Goal: Obtain resource: Download file/media

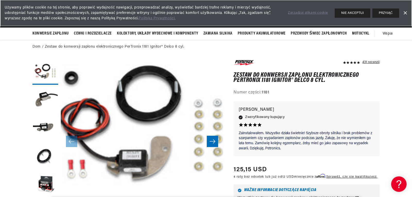
scroll to position [18, 0]
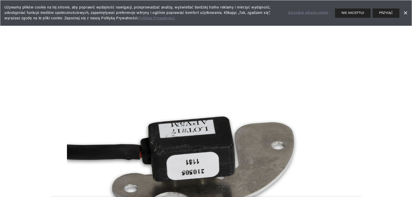
scroll to position [0, 0]
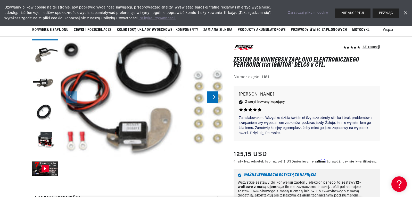
scroll to position [0, 653]
click at [215, 95] on icon "Przesuń w prawo" at bounding box center [212, 97] width 6 height 5
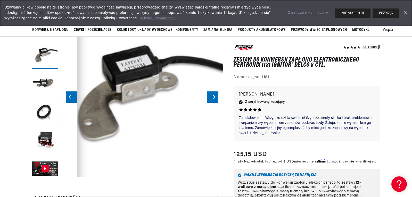
scroll to position [0, 0]
click at [215, 95] on icon "Przesuń w prawo" at bounding box center [212, 97] width 6 height 5
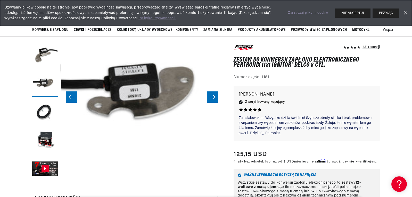
scroll to position [0, 327]
click at [215, 95] on icon "Przesuń w prawo" at bounding box center [212, 97] width 6 height 5
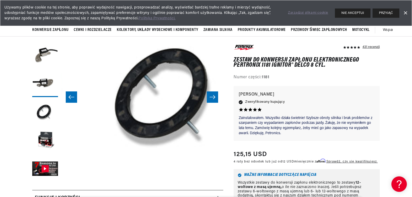
scroll to position [0, 488]
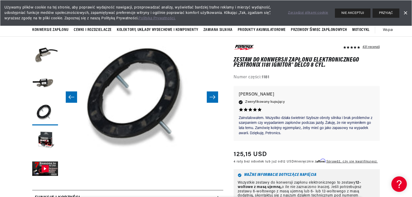
click at [215, 95] on icon "Przesuń w prawo" at bounding box center [212, 97] width 6 height 5
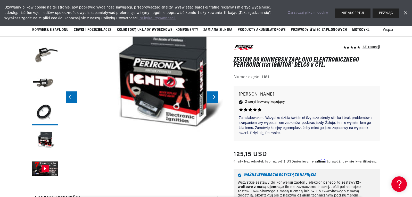
scroll to position [0, 650]
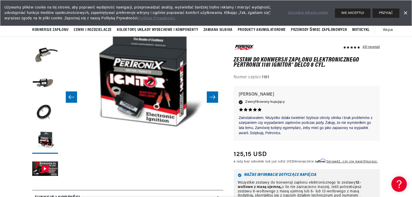
click at [215, 95] on icon "Przesuń w prawo" at bounding box center [212, 97] width 6 height 5
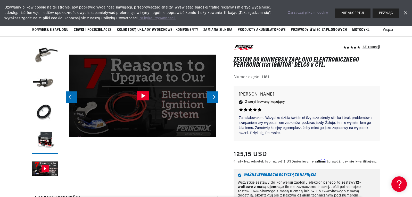
scroll to position [0, 813]
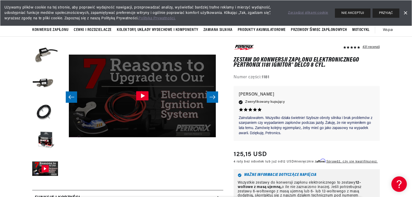
click at [215, 95] on icon "Przesuń w prawo" at bounding box center [212, 97] width 6 height 5
click at [74, 95] on icon "Przesuń w lewo" at bounding box center [71, 97] width 6 height 5
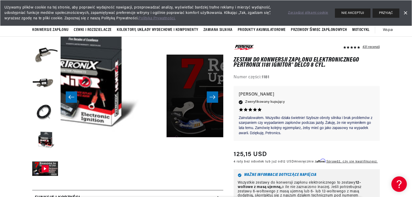
scroll to position [0, 650]
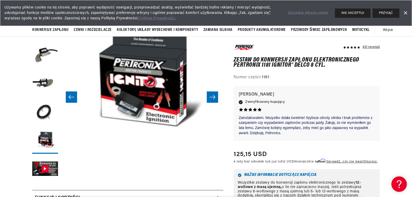
click at [74, 95] on icon "Przesuń w lewo" at bounding box center [71, 97] width 6 height 5
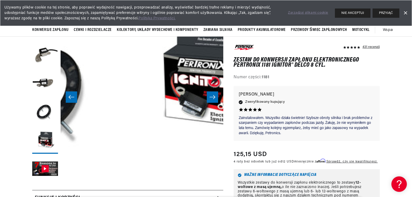
scroll to position [0, 0]
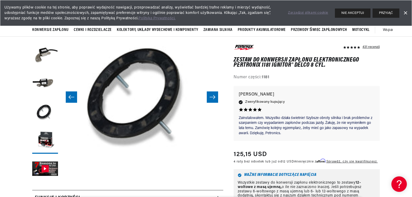
click at [74, 95] on icon "Przesuń w lewo" at bounding box center [71, 97] width 6 height 5
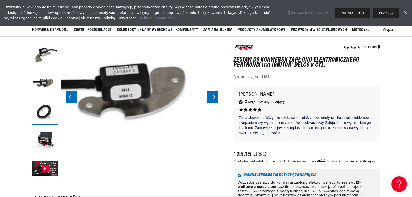
scroll to position [0, 325]
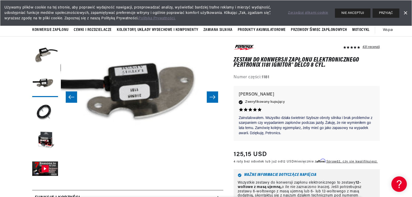
click at [74, 95] on icon "Przesuń w lewo" at bounding box center [71, 97] width 6 height 5
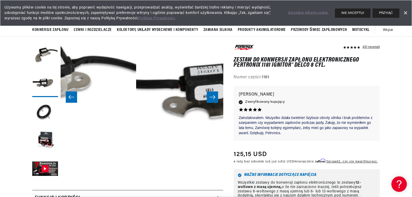
scroll to position [0, 163]
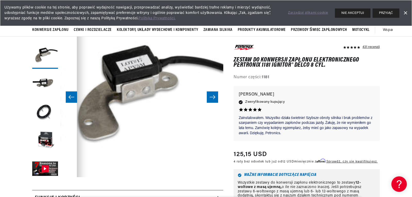
click at [74, 95] on icon "Przesuń w lewo" at bounding box center [71, 97] width 6 height 5
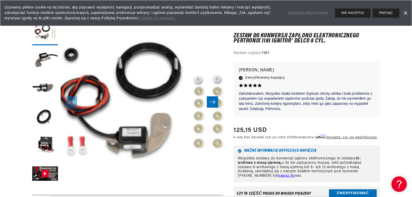
scroll to position [0, 0]
click at [210, 100] on icon "Przesuń w prawo" at bounding box center [212, 101] width 6 height 5
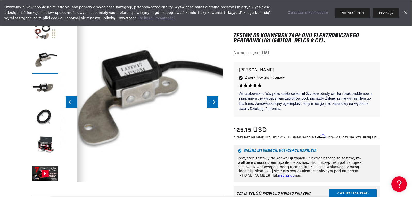
scroll to position [0, 327]
click at [71, 102] on icon "Przesuń w lewo" at bounding box center [71, 101] width 6 height 5
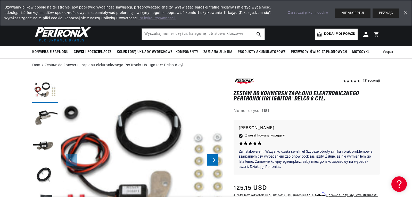
scroll to position [0, 0]
click at [308, 113] on div "Numer części: 1181" at bounding box center [306, 111] width 146 height 7
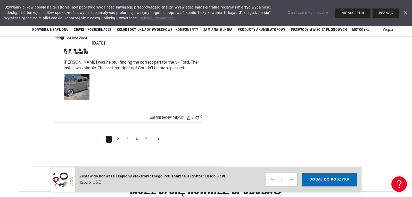
scroll to position [0, 327]
click at [158, 135] on link "Goto next page" at bounding box center [158, 139] width 10 height 8
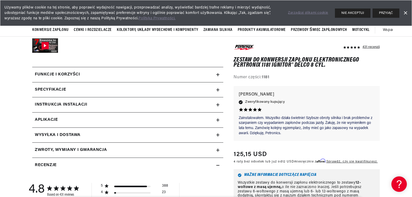
scroll to position [186, 0]
click at [217, 104] on icon at bounding box center [217, 105] width 3 height 3
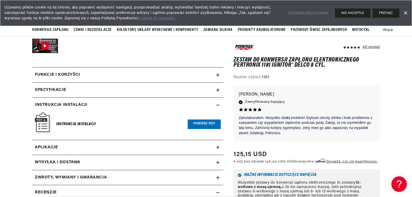
scroll to position [0, 0]
click at [202, 125] on font "Pobierz PDF" at bounding box center [204, 123] width 22 height 3
